Goal: Task Accomplishment & Management: Use online tool/utility

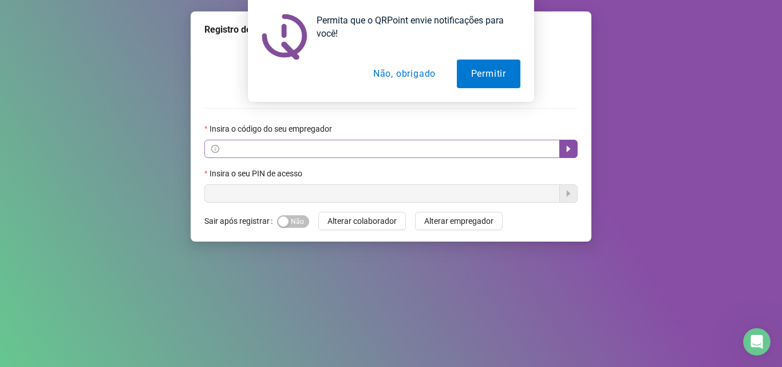
click at [344, 142] on div "Insira o código do seu empregador" at bounding box center [390, 139] width 373 height 35
click at [343, 148] on input "text" at bounding box center [386, 148] width 331 height 13
paste input "**********"
type input "**********"
click at [572, 146] on icon "caret-right" at bounding box center [568, 148] width 9 height 9
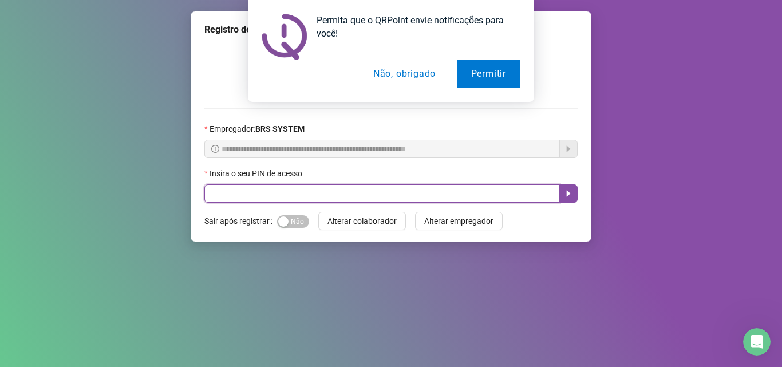
click at [406, 199] on input "text" at bounding box center [381, 193] width 355 height 18
type input "*****"
click at [571, 195] on icon "caret-right" at bounding box center [568, 193] width 9 height 9
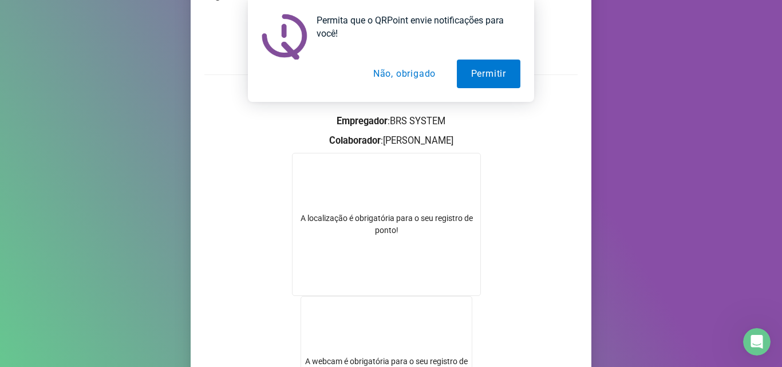
scroll to position [114, 0]
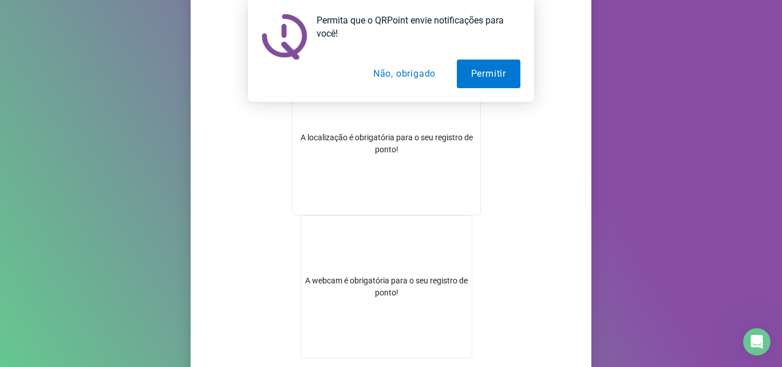
click at [362, 137] on div "A localização é obrigatória para o seu registro de ponto!" at bounding box center [386, 144] width 188 height 24
click at [386, 145] on div "A localização é obrigatória para o seu registro de ponto!" at bounding box center [386, 144] width 188 height 24
click at [385, 141] on div "A localização é obrigatória para o seu registro de ponto!" at bounding box center [386, 144] width 188 height 24
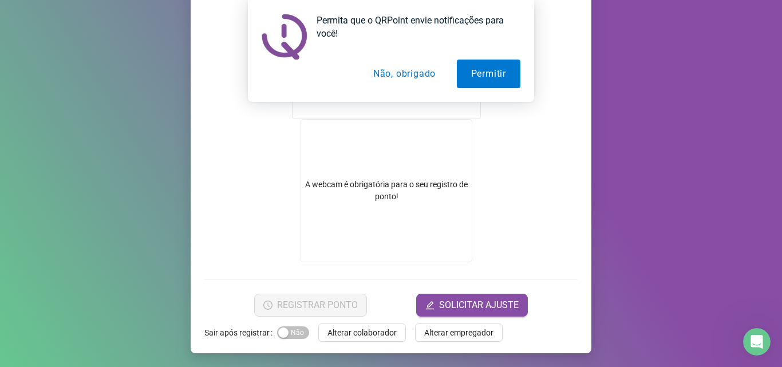
click at [386, 197] on video at bounding box center [386, 190] width 172 height 143
click at [409, 78] on button "Não, obrigado" at bounding box center [404, 74] width 91 height 29
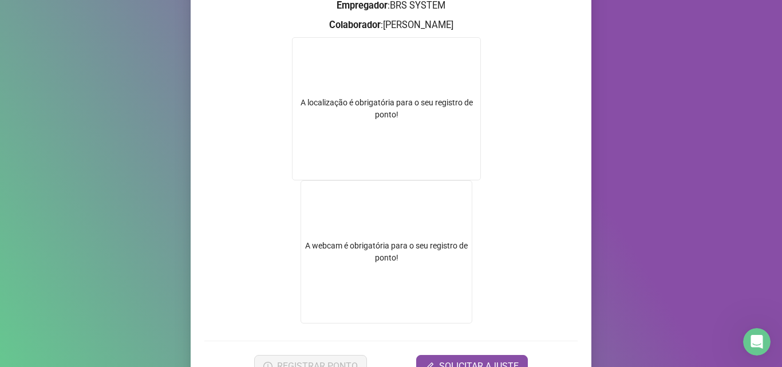
scroll to position [39, 0]
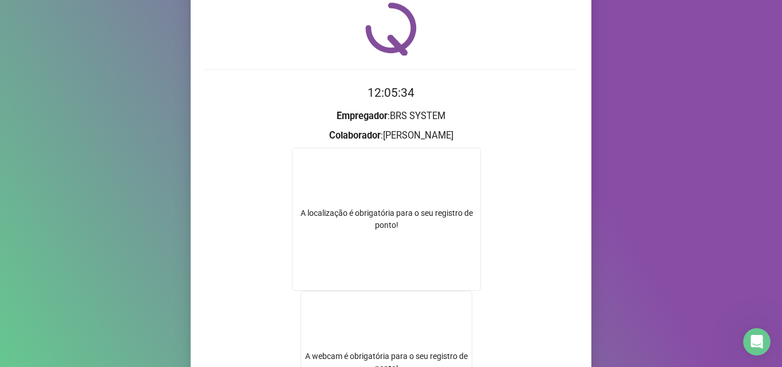
click at [377, 215] on div "A localização é obrigatória para o seu registro de ponto!" at bounding box center [386, 219] width 188 height 24
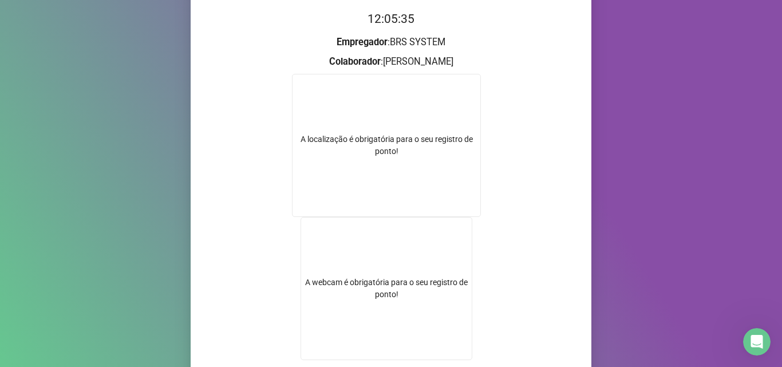
scroll to position [211, 0]
